Goal: Task Accomplishment & Management: Use online tool/utility

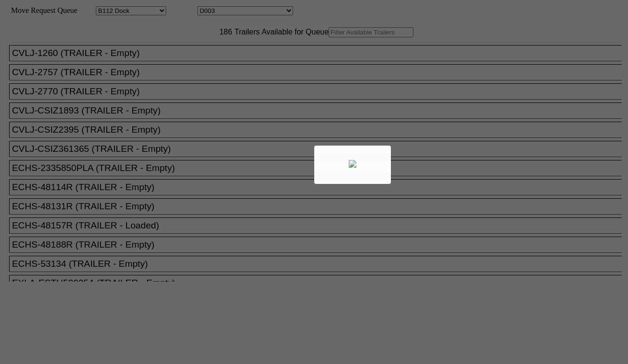
select select "121"
click at [229, 12] on div at bounding box center [314, 182] width 628 height 364
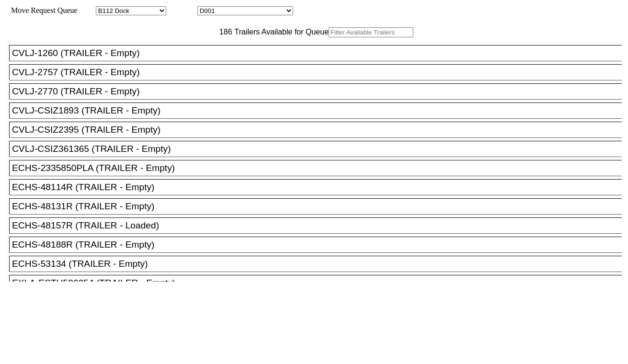
click at [233, 12] on select "D001 D002 D003 D004 D005 D006 D007 D008 D009 D010 D011 D012 D013 D014 D015 D016…" at bounding box center [245, 10] width 96 height 9
select select "3247"
click at [206, 8] on select "D001 D002 D003 D004 D005 D006 D007 D008 D009 D010 D011 D012 D013 D014 D015 D016…" at bounding box center [245, 10] width 96 height 9
click at [329, 37] on input "text" at bounding box center [371, 32] width 85 height 10
paste input "HAMU4642955"
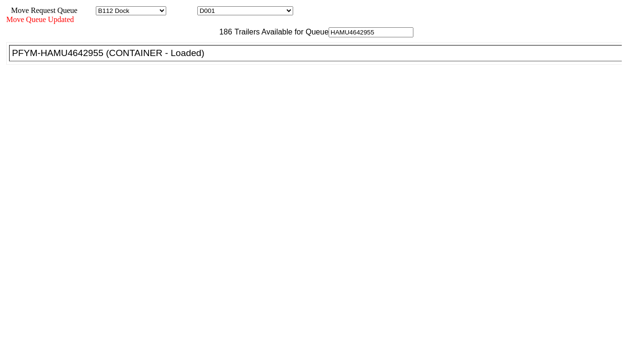
type input "HAMU4642955"
click at [181, 58] on div "PFYM-HAMU4642955 (CONTAINER - Loaded)" at bounding box center [320, 53] width 616 height 11
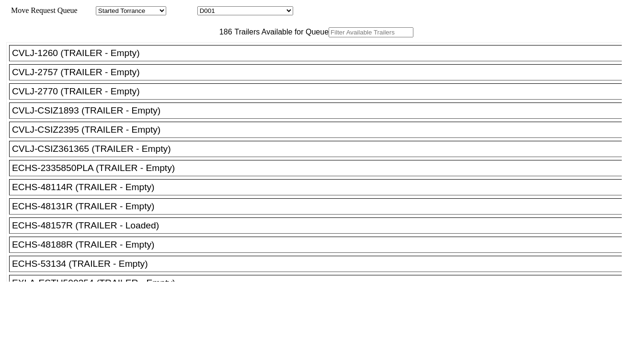
click at [248, 15] on select "D001 D002 D003 D004 D005 D006 D007 D008 D009 D010 D011 D012 D013 D014 D015 D016…" at bounding box center [245, 10] width 96 height 9
select select "3248"
click at [206, 8] on select "D001 D002 D003 D004 D005 D006 D007 D008 D009 D010 D011 D012 D013 D014 D015 D016…" at bounding box center [245, 10] width 96 height 9
click at [329, 37] on input "text" at bounding box center [371, 32] width 85 height 10
paste input "MRSU7640475"
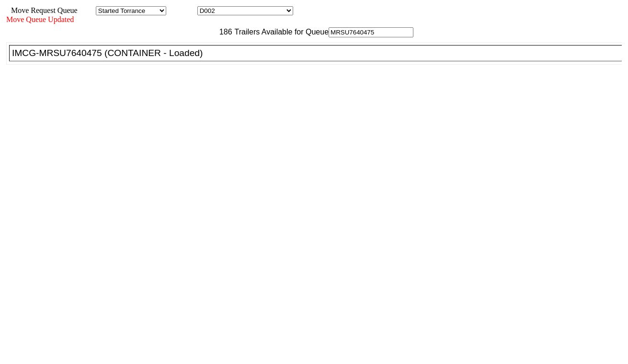
type input "MRSU7640475"
click at [184, 58] on div "IMCG-MRSU7640475 (CONTAINER - Loaded)" at bounding box center [320, 53] width 616 height 11
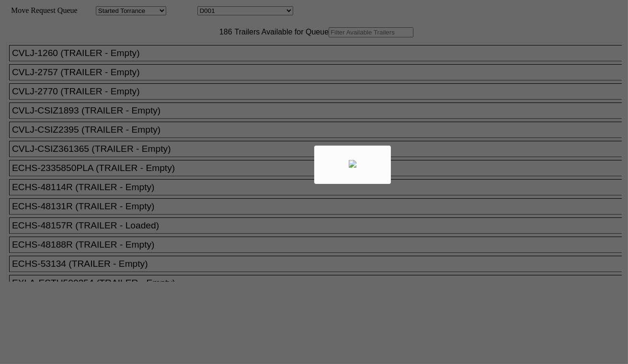
click at [203, 54] on div at bounding box center [314, 182] width 628 height 364
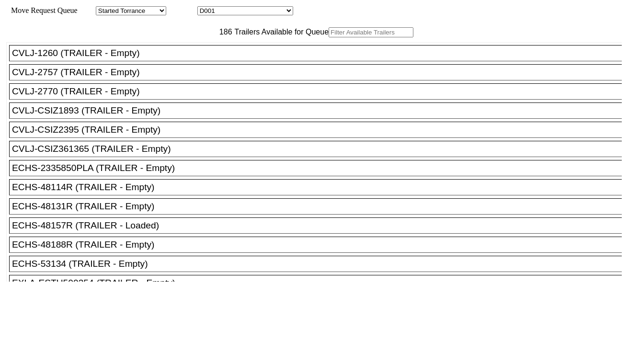
click at [329, 37] on input "text" at bounding box center [371, 32] width 85 height 10
paste input "FANU1316371"
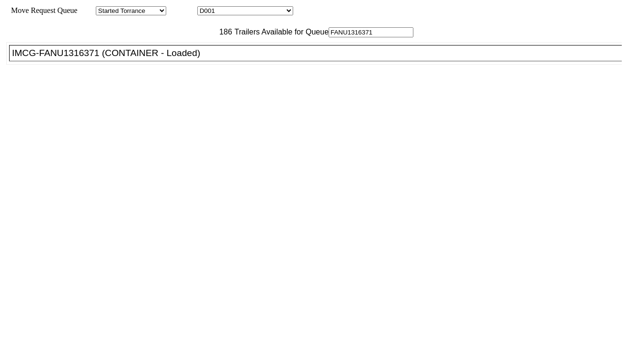
type input "FANU1316371"
click at [198, 58] on div "IMCG-FANU1316371 (CONTAINER - Loaded)" at bounding box center [320, 53] width 616 height 11
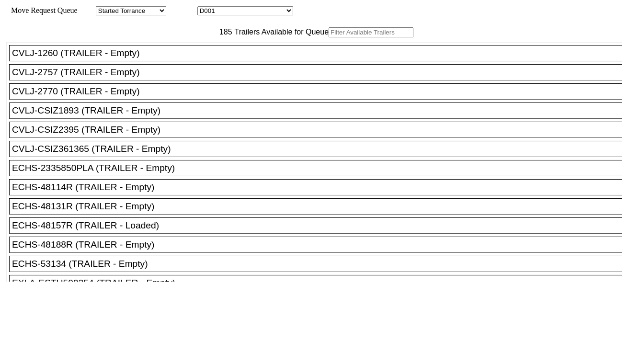
click at [262, 13] on select "D001 D002 D003 D004 D005 D006 D007 D008 D009 D010 D011 D012 D013 D014 D015 D016…" at bounding box center [245, 10] width 96 height 9
select select "3250"
click at [206, 8] on select "D001 D002 D003 D004 D005 D006 D007 D008 D009 D010 D011 D012 D013 D014 D015 D016…" at bounding box center [245, 10] width 96 height 9
click at [329, 37] on input "text" at bounding box center [371, 32] width 85 height 10
paste input "CAAU7592322"
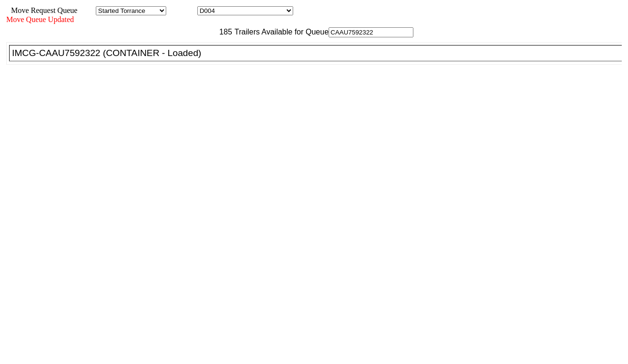
type input "CAAU7592322"
click at [193, 58] on div "IMCG-CAAU7592322 (CONTAINER - Loaded)" at bounding box center [320, 53] width 616 height 11
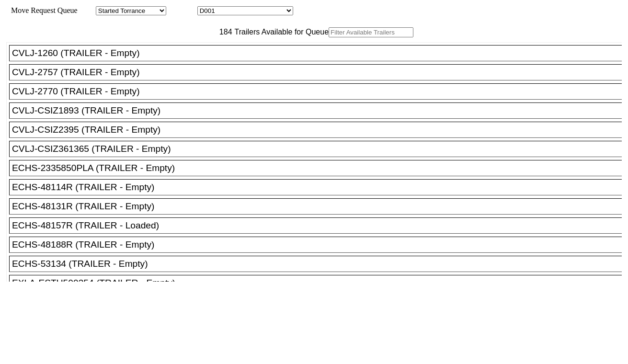
click at [266, 12] on select "D001 D002 D003 D004 D005 D006 D007 D008 D009 D010 D011 D012 D013 D014 D015 D016…" at bounding box center [245, 10] width 96 height 9
select select "3251"
click at [206, 8] on select "D001 D002 D003 D004 D005 D006 D007 D008 D009 D010 D011 D012 D013 D014 D015 D016…" at bounding box center [245, 10] width 96 height 9
click at [329, 37] on input "text" at bounding box center [371, 32] width 85 height 10
paste input "FDCU0468223"
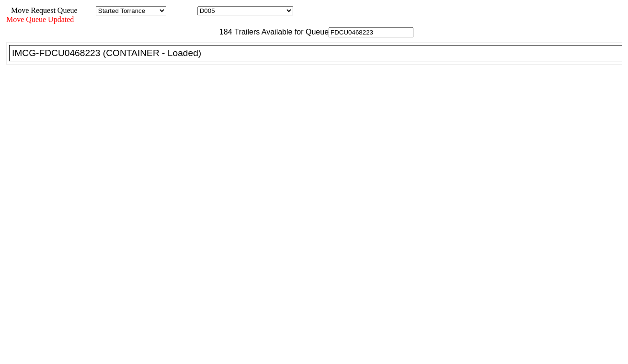
type input "FDCU0468223"
click at [194, 58] on div "IMCG-FDCU0468223 (CONTAINER - Loaded)" at bounding box center [320, 53] width 616 height 11
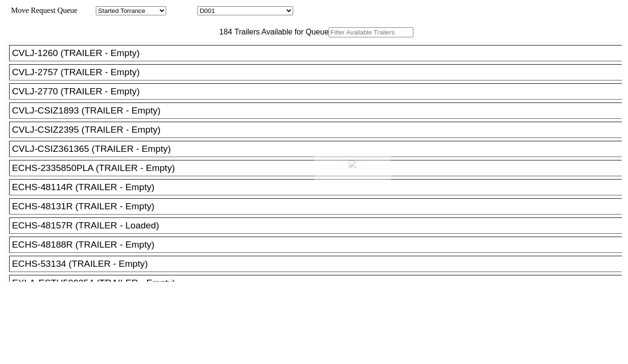
drag, startPoint x: 242, startPoint y: 18, endPoint x: 252, endPoint y: 13, distance: 11.1
click at [252, 13] on div at bounding box center [314, 182] width 628 height 364
click at [253, 13] on select "D001 D002 D003 D004 D005 D006 D007 D008 D009 D010 D011 D012 D013 D014 D015 D016…" at bounding box center [245, 10] width 96 height 9
select select "3253"
click at [206, 8] on select "D001 D002 D003 D004 D005 D006 D007 D008 D009 D010 D011 D012 D013 D014 D015 D016…" at bounding box center [245, 10] width 96 height 9
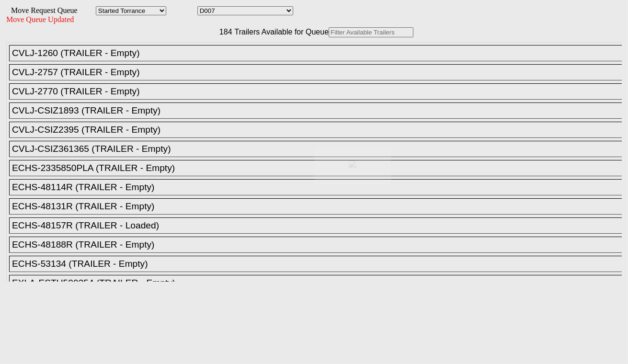
click at [329, 37] on input "text" at bounding box center [371, 32] width 85 height 10
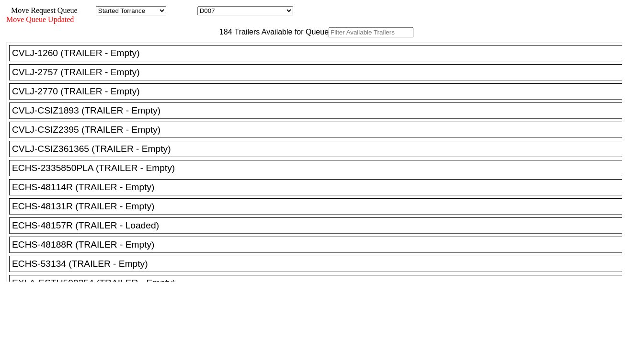
paste input "HAMU4649219"
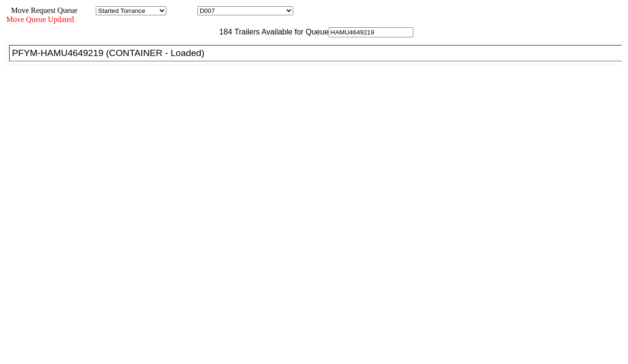
type input "HAMU4649219"
click at [195, 58] on div "PFYM-HAMU4649219 (CONTAINER - Loaded)" at bounding box center [320, 53] width 616 height 11
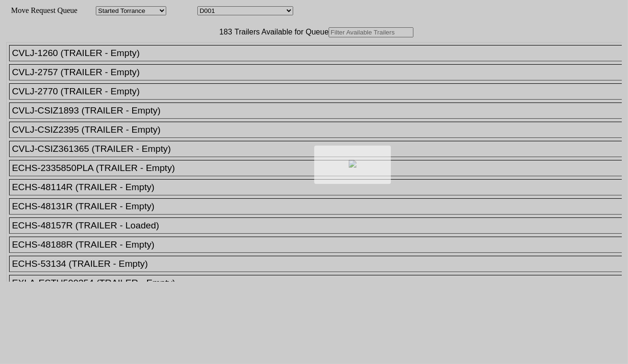
click at [262, 12] on select "D001 D002 D003 D004 D005 D006 D007 D008 D009 D010 D011 D012 D013 D014 D015 D016…" at bounding box center [245, 10] width 96 height 9
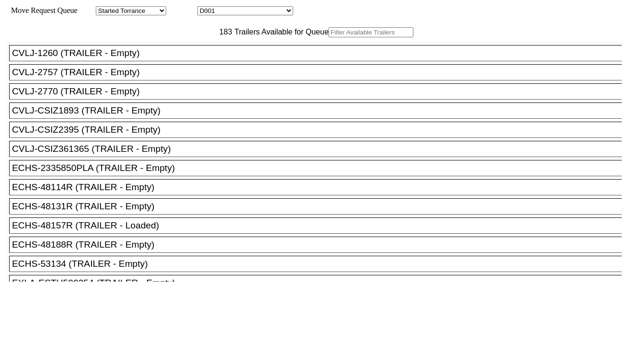
select select "3254"
click at [206, 8] on select "D001 D002 D003 D004 D005 D006 D007 D008 D009 D010 D011 D012 D013 D014 D015 D016…" at bounding box center [245, 10] width 96 height 9
click at [329, 37] on input "text" at bounding box center [371, 32] width 85 height 10
paste input "MRSU6269077"
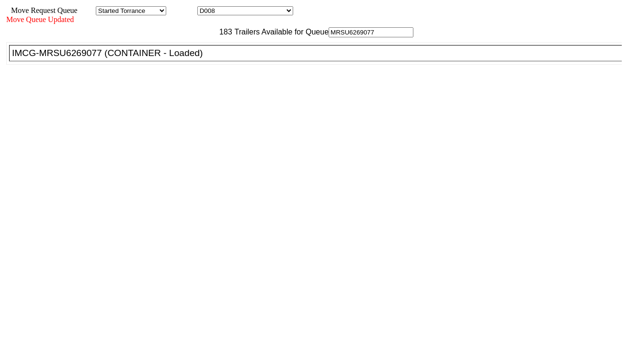
type input "MRSU6269077"
click at [200, 58] on div "IMCG-MRSU6269077 (CONTAINER - Loaded)" at bounding box center [320, 53] width 616 height 11
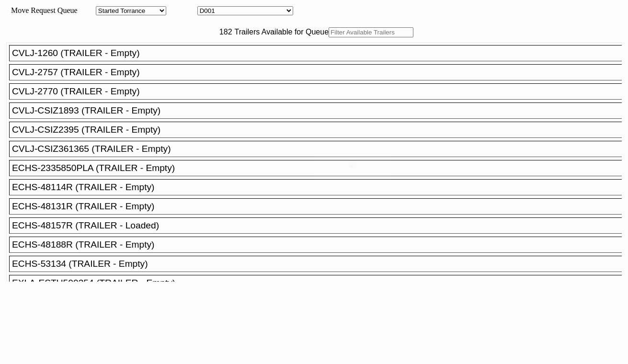
click at [230, 13] on div at bounding box center [314, 182] width 628 height 364
click at [230, 13] on select "D001 D002 D003 D004 D005 D006 D007 D008 D009 D010 D011 D012 D013 D014 D015 D016…" at bounding box center [245, 10] width 96 height 9
select select "3255"
click at [206, 8] on select "D001 D002 D003 D004 D005 D006 D007 D008 D009 D010 D011 D012 D013 D014 D015 D016…" at bounding box center [245, 10] width 96 height 9
click at [329, 37] on input "text" at bounding box center [371, 32] width 85 height 10
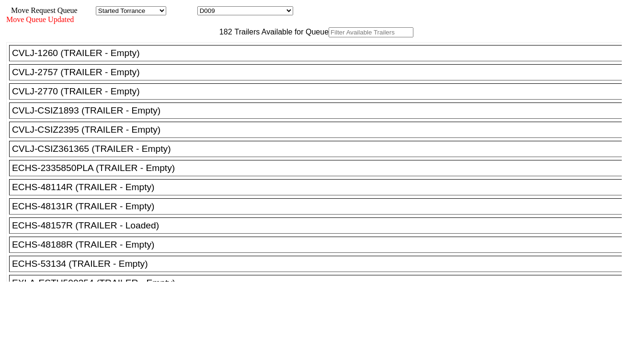
paste input "MRSU8265050"
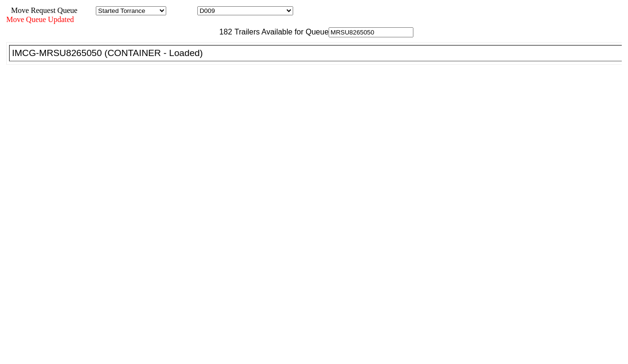
type input "MRSU8265050"
click at [200, 58] on div "IMCG-MRSU8265050 (CONTAINER - Loaded)" at bounding box center [320, 53] width 616 height 11
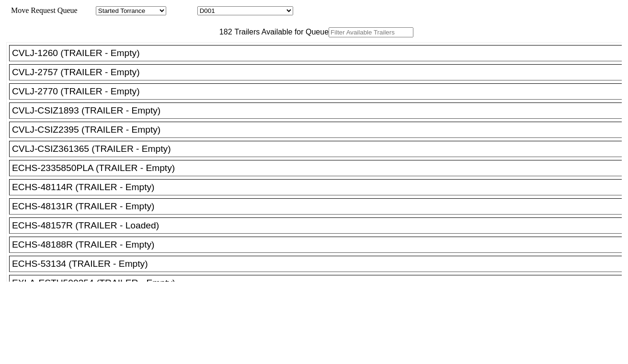
click at [274, 9] on select "D001 D002 D003 D004 D005 D006 D007 D008 D009 D010 D011 D012 D013 D014 D015 D016…" at bounding box center [245, 10] width 96 height 9
select select "3256"
click at [206, 8] on select "D001 D002 D003 D004 D005 D006 D007 D008 D009 D010 D011 D012 D013 D014 D015 D016…" at bounding box center [245, 10] width 96 height 9
click at [329, 37] on input "text" at bounding box center [371, 32] width 85 height 10
paste input "MEDU7158080"
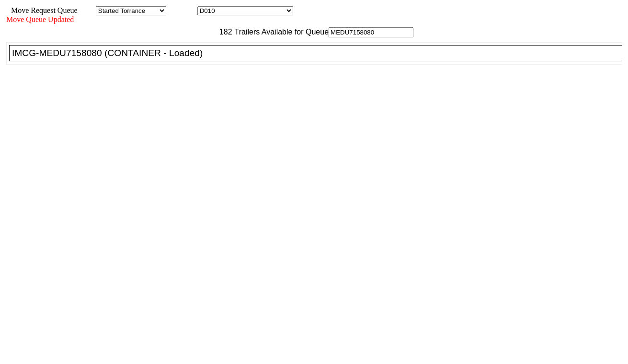
type input "MEDU7158080"
drag, startPoint x: 196, startPoint y: 79, endPoint x: 209, endPoint y: 87, distance: 14.6
click at [197, 58] on div "IMCG-MEDU7158080 (CONTAINER - Loaded)" at bounding box center [320, 53] width 616 height 11
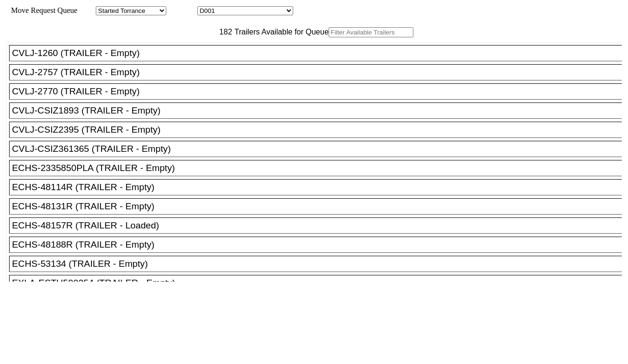
click at [245, 12] on select "D001 D002 D003 D004 D005 D006 D007 D008 D009 D010 D011 D012 D013 D014 D015 D016…" at bounding box center [245, 10] width 96 height 9
select select "3257"
click at [206, 8] on select "D001 D002 D003 D004 D005 D006 D007 D008 D009 D010 D011 D012 D013 D014 D015 D016…" at bounding box center [245, 10] width 96 height 9
click at [329, 37] on input "text" at bounding box center [371, 32] width 85 height 10
paste input "HAMU4634728"
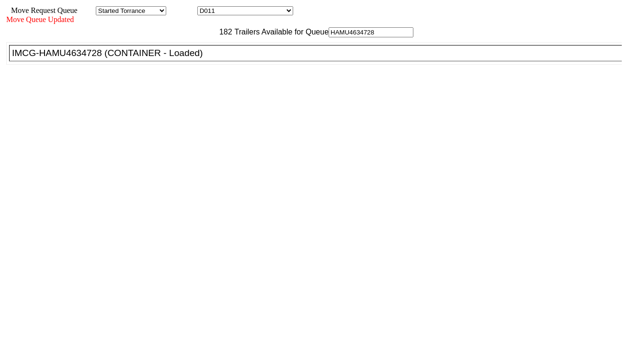
type input "HAMU4634728"
click at [200, 61] on li "IMCG-HAMU4634728 (CONTAINER - Loaded)" at bounding box center [320, 53] width 622 height 16
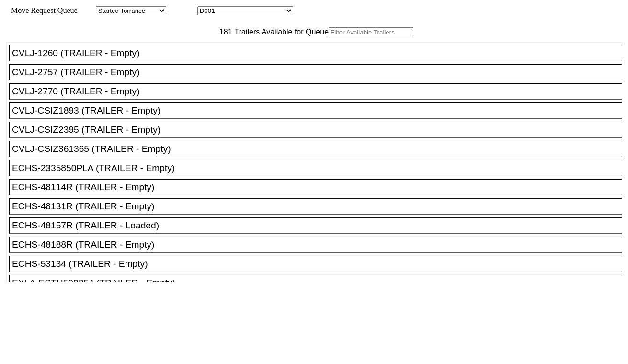
click at [270, 13] on select "D001 D002 D003 D004 D005 D006 D007 D008 D009 D010 D011 D012 D013 D014 D015 D016…" at bounding box center [245, 10] width 96 height 9
select select "3258"
click at [206, 8] on select "D001 D002 D003 D004 D005 D006 D007 D008 D009 D010 D011 D012 D013 D014 D015 D016…" at bounding box center [245, 10] width 96 height 9
click at [329, 37] on input "text" at bounding box center [371, 32] width 85 height 10
paste input "HAMU4648296"
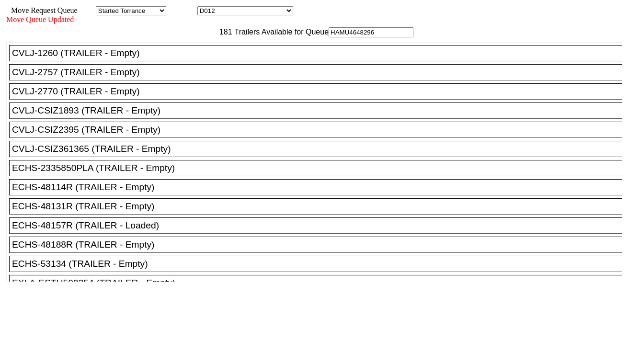
click at [329, 37] on input "HAMU4648296" at bounding box center [371, 32] width 85 height 10
paste input "HAMU4648296"
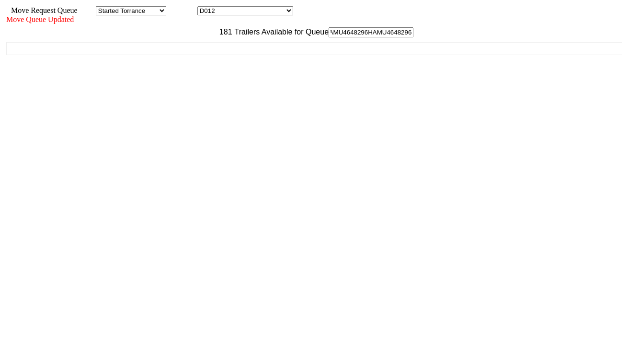
click at [329, 37] on input "HAMU4648296HAMU4648296" at bounding box center [371, 32] width 85 height 10
paste input "text"
type input "HAMU4648296"
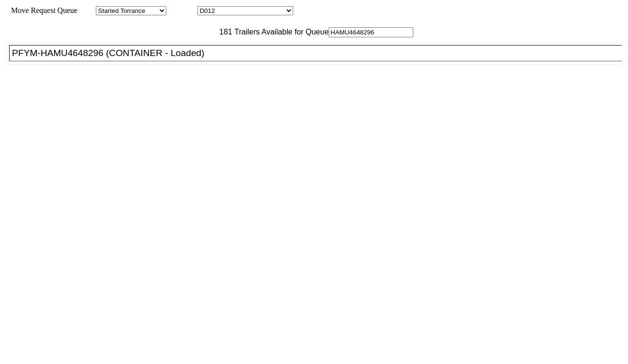
click at [207, 61] on li "PFYM-HAMU4648296 (CONTAINER - Loaded)" at bounding box center [320, 53] width 622 height 16
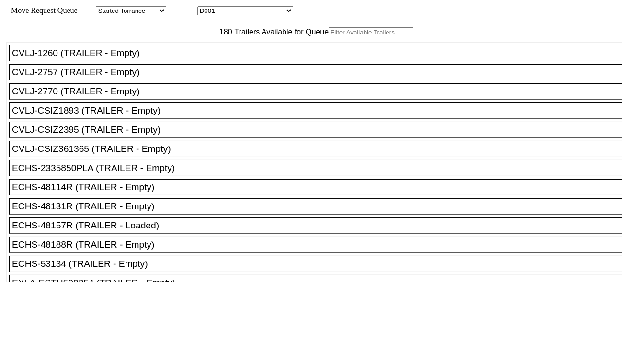
click at [230, 10] on select "D001 D002 D003 D004 D005 D006 D007 D008 D009 D010 D011 D012 D013 D014 D015 D016…" at bounding box center [245, 10] width 96 height 9
select select "3259"
click at [206, 8] on select "D001 D002 D003 D004 D005 D006 D007 D008 D009 D010 D011 D012 D013 D014 D015 D016…" at bounding box center [245, 10] width 96 height 9
click at [329, 37] on input "text" at bounding box center [371, 32] width 85 height 10
paste input "HLBU1915439"
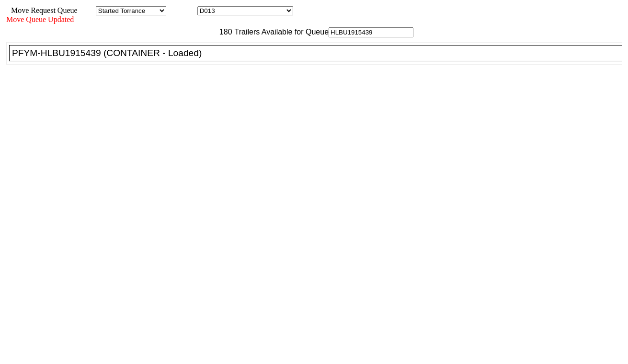
type input "HLBU1915439"
click at [198, 58] on div "PFYM-HLBU1915439 (CONTAINER - Loaded)" at bounding box center [320, 53] width 616 height 11
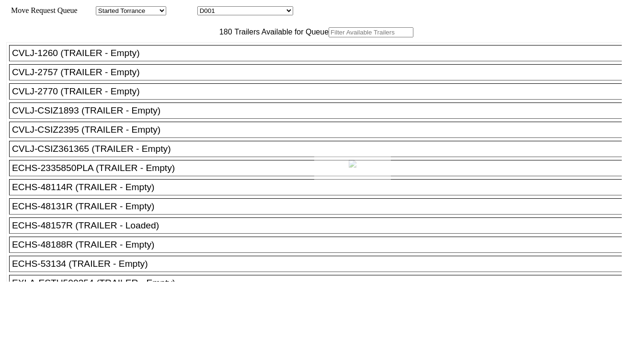
click at [254, 12] on div at bounding box center [314, 182] width 628 height 364
click at [252, 15] on select "D001 D002 D003 D004 D005 D006 D007 D008 D009 D010 D011 D012 D013 D014 D015 D016…" at bounding box center [245, 10] width 96 height 9
select select "3260"
click at [206, 8] on select "D001 D002 D003 D004 D005 D006 D007 D008 D009 D010 D011 D012 D013 D014 D015 D016…" at bounding box center [245, 10] width 96 height 9
click at [329, 37] on input "text" at bounding box center [371, 32] width 85 height 10
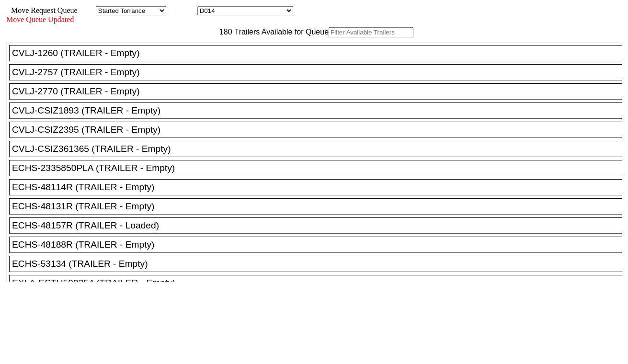
paste input "MRSU6576772"
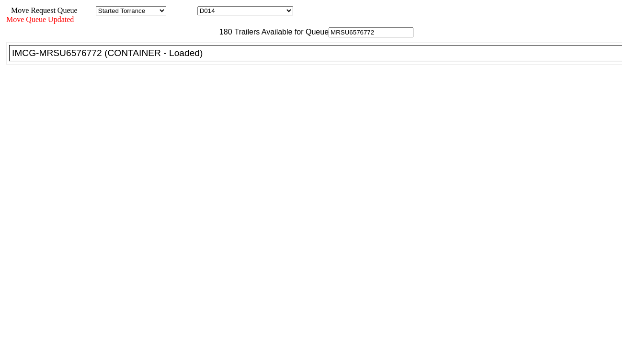
type input "MRSU6576772"
click at [206, 58] on div "IMCG-MRSU6576772 (CONTAINER - Loaded)" at bounding box center [320, 53] width 616 height 11
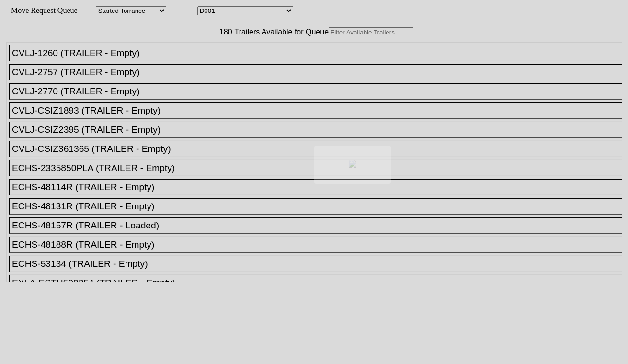
click at [259, 13] on select "D001 D002 D003 D004 D005 D006 D007 D008 D009 D010 D011 D012 D013 D014 D015 D016…" at bounding box center [245, 10] width 96 height 9
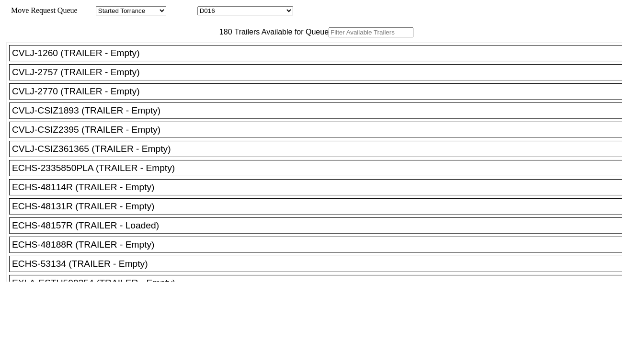
click at [206, 8] on select "D001 D002 D003 D004 D005 D006 D007 D008 D009 D010 D011 D012 D013 D014 D015 D016…" at bounding box center [245, 10] width 96 height 9
click at [241, 15] on select "D001 D002 D003 D004 D005 D006 D007 D008 D009 D010 D011 D012 D013 D014 D015 D016…" at bounding box center [245, 10] width 96 height 9
select select "3261"
click at [206, 8] on select "D001 D002 D003 D004 D005 D006 D007 D008 D009 D010 D011 D012 D013 D014 D015 D016…" at bounding box center [245, 10] width 96 height 9
click at [329, 37] on input "text" at bounding box center [371, 32] width 85 height 10
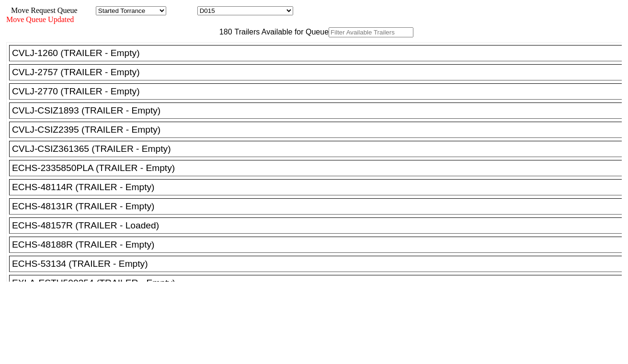
paste input "ECMU7707570"
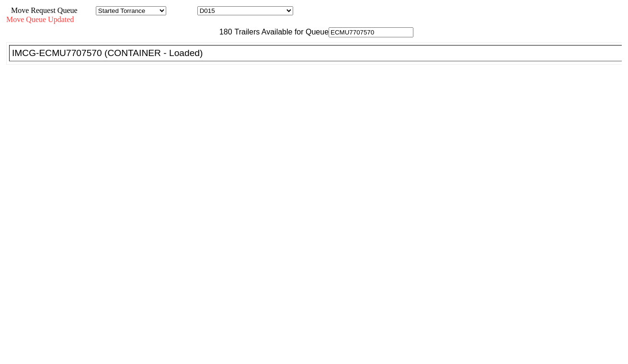
type input "ECMU7707570"
click at [199, 58] on div "IMCG-ECMU7707570 (CONTAINER - Loaded)" at bounding box center [320, 53] width 616 height 11
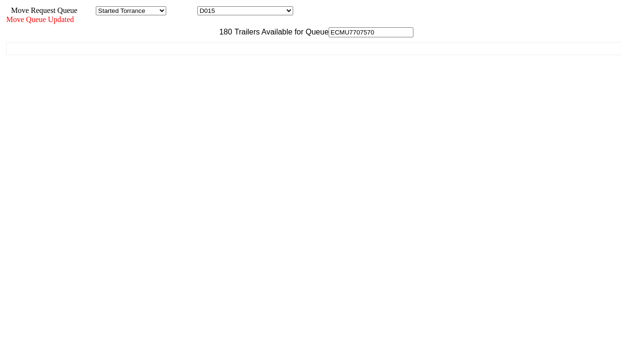
click at [492, 319] on div "180 Trailers Available for Queue ECMU7707570 CVLJ-1260 (TRAILER - Empty) CVLJ-2…" at bounding box center [314, 172] width 616 height 291
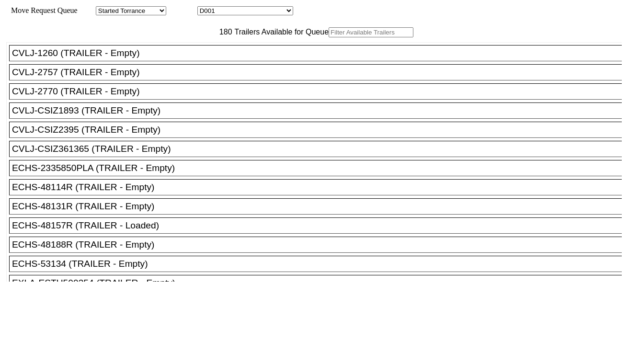
click at [255, 15] on div "Move Request Queue Area Started Torrance Lost Torrance Appt Torrance Bobtail B1…" at bounding box center [314, 10] width 616 height 9
click at [253, 12] on select "D001 D002 D003 D004 D005 D006 D007 D008 D009 D010 D011 D012 D013 D014 D015 D016…" at bounding box center [245, 10] width 96 height 9
select select "3262"
click at [206, 8] on select "D001 D002 D003 D004 D005 D006 D007 D008 D009 D010 D011 D012 D013 D014 D015 D016…" at bounding box center [245, 10] width 96 height 9
click at [329, 37] on input "text" at bounding box center [371, 32] width 85 height 10
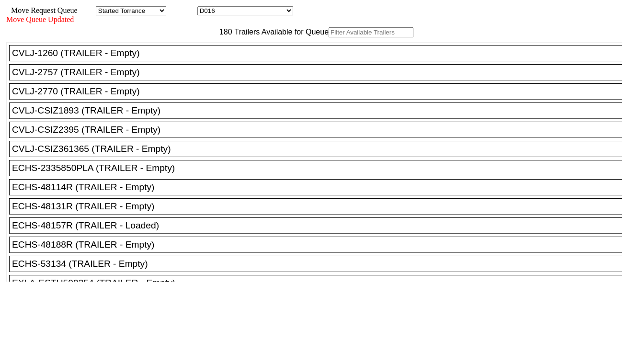
paste input "HAMU4639801"
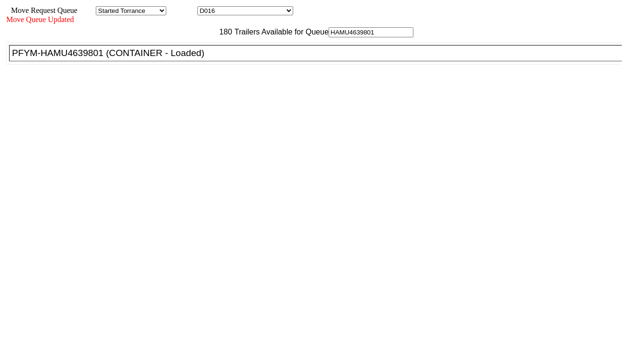
type input "HAMU4639801"
click at [184, 58] on div "PFYM-HAMU4639801 (CONTAINER - Loaded)" at bounding box center [320, 53] width 616 height 11
